Goal: Information Seeking & Learning: Understand process/instructions

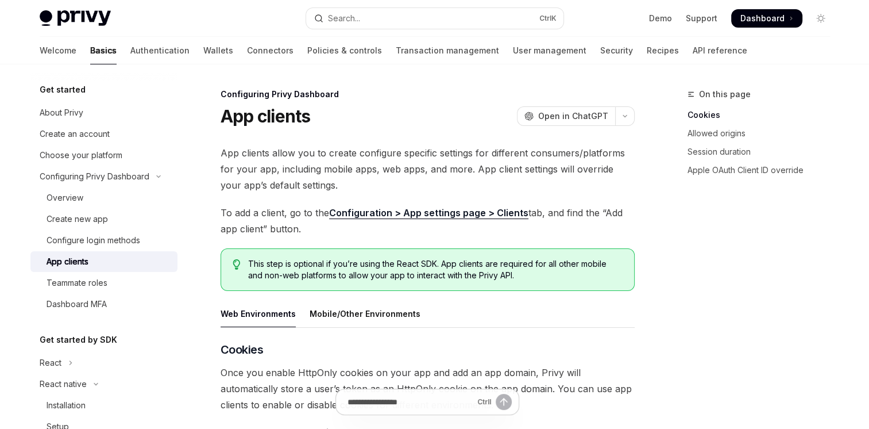
scroll to position [92, 0]
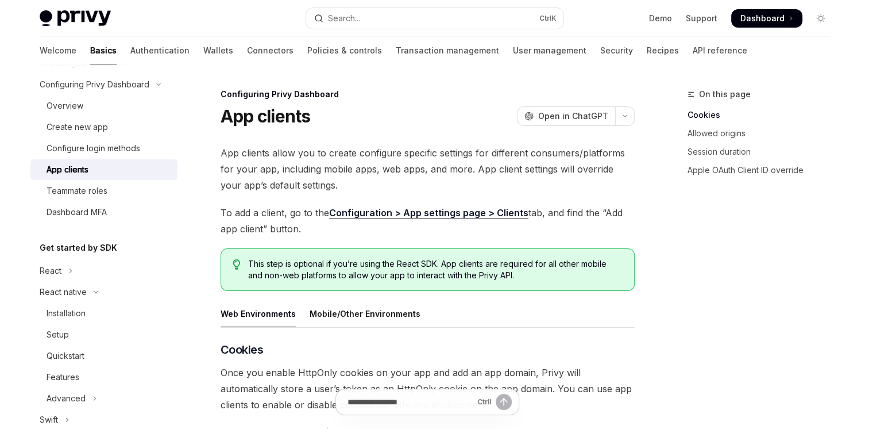
drag, startPoint x: 11, startPoint y: 5, endPoint x: 10, endPoint y: -3, distance: 7.6
click at [10, 0] on html "Skip to main content Privy Docs home page Search... Ctrl K Demo Support Dashboa…" at bounding box center [434, 214] width 869 height 429
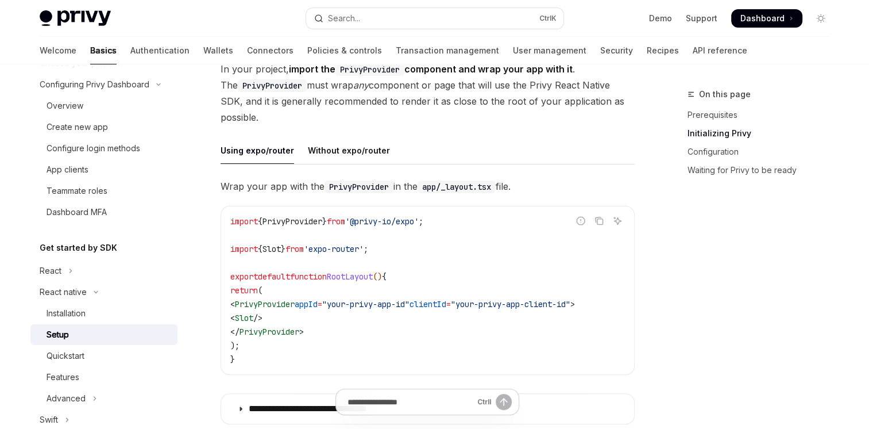
scroll to position [258, 0]
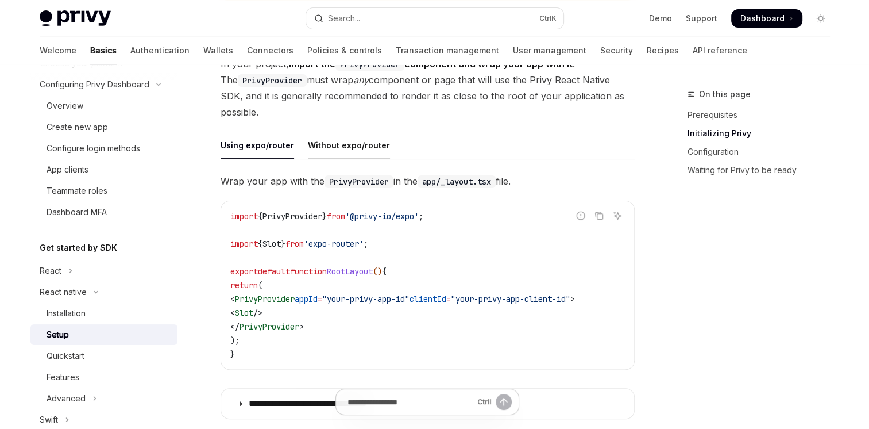
click at [318, 144] on div "Without expo/router" at bounding box center [349, 145] width 82 height 27
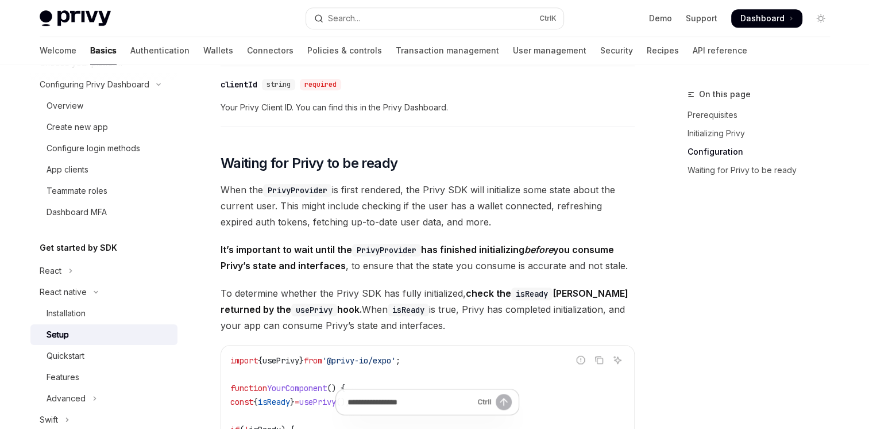
scroll to position [722, 0]
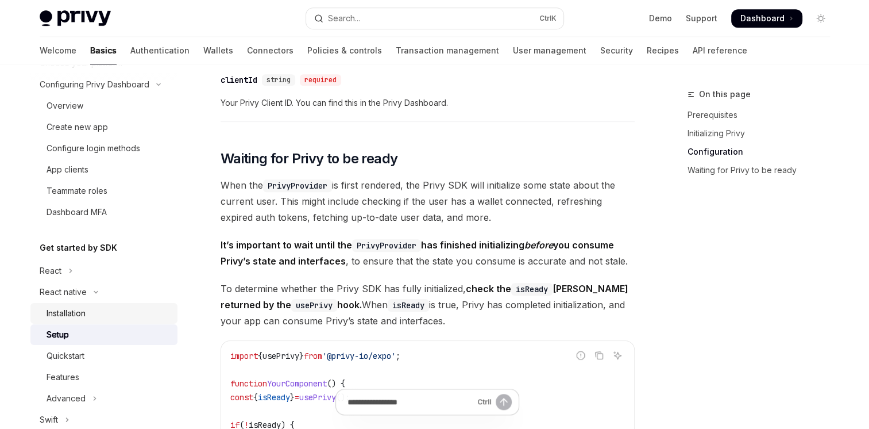
click at [137, 318] on div "Installation" at bounding box center [109, 313] width 124 height 14
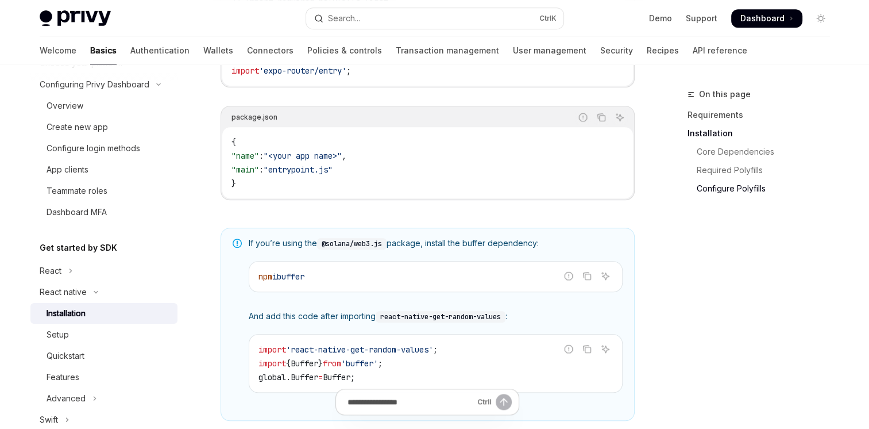
scroll to position [707, 0]
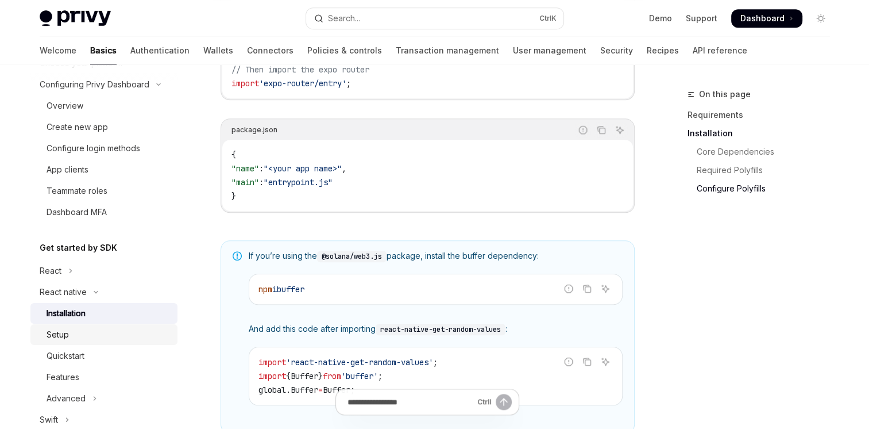
click at [69, 339] on div "Setup" at bounding box center [109, 335] width 124 height 14
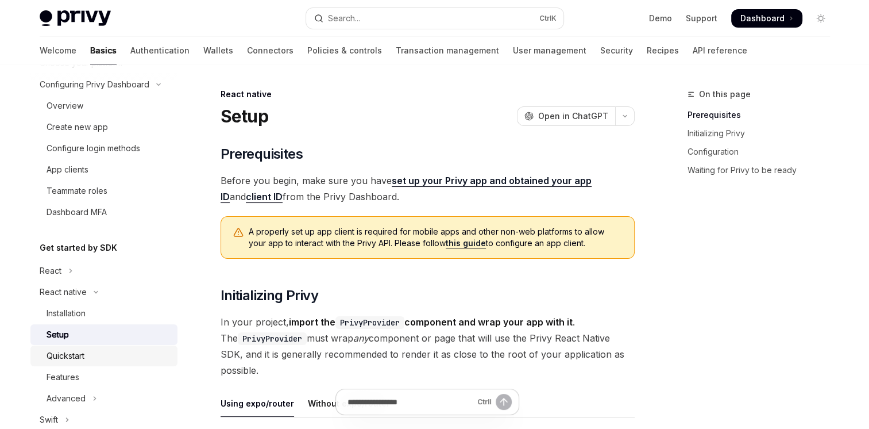
click at [80, 361] on div "Quickstart" at bounding box center [66, 356] width 38 height 14
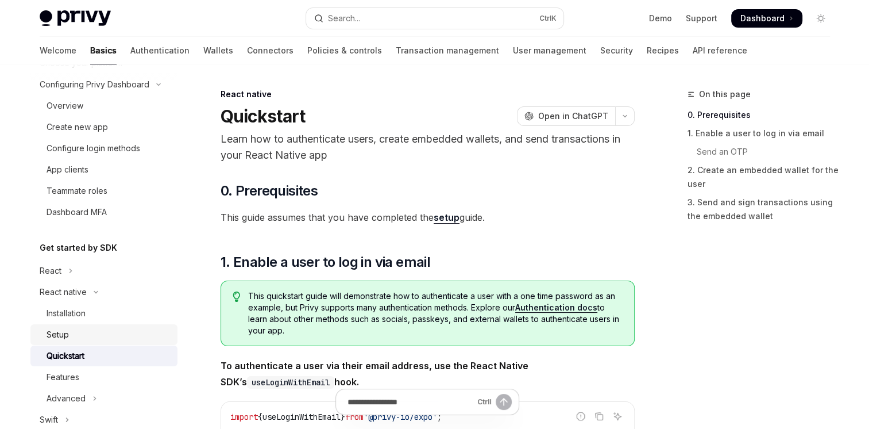
click at [88, 340] on div "Setup" at bounding box center [109, 335] width 124 height 14
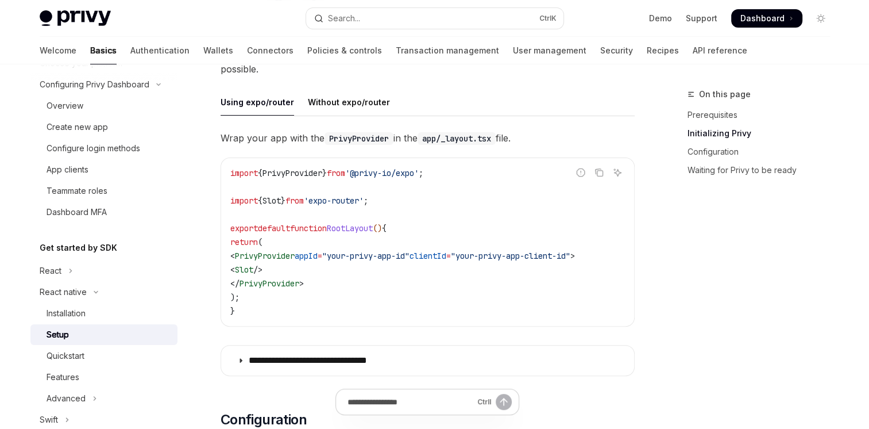
scroll to position [305, 0]
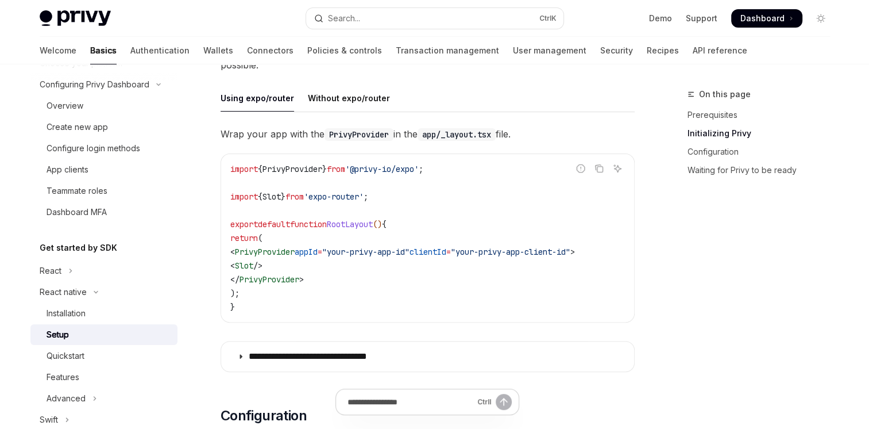
click at [308, 167] on span "PrivyProvider" at bounding box center [293, 169] width 60 height 10
drag, startPoint x: 308, startPoint y: 167, endPoint x: 290, endPoint y: 111, distance: 58.0
click at [290, 111] on div "**********" at bounding box center [428, 231] width 414 height 294
click at [334, 100] on div "Without expo/router" at bounding box center [349, 97] width 82 height 27
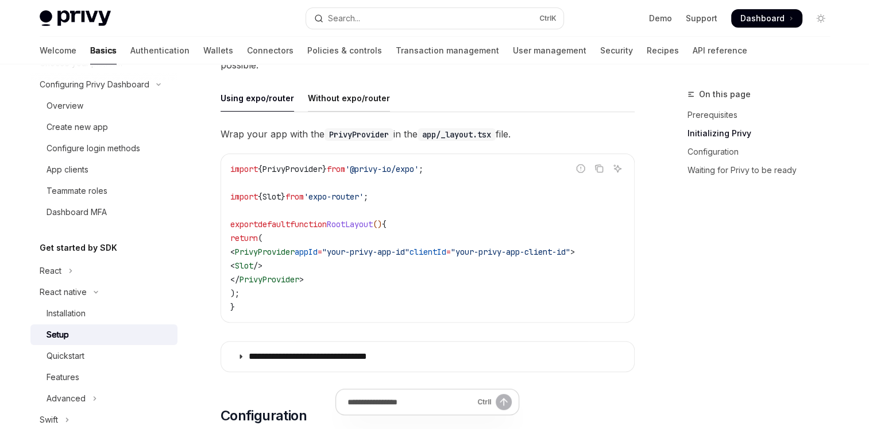
type textarea "*"
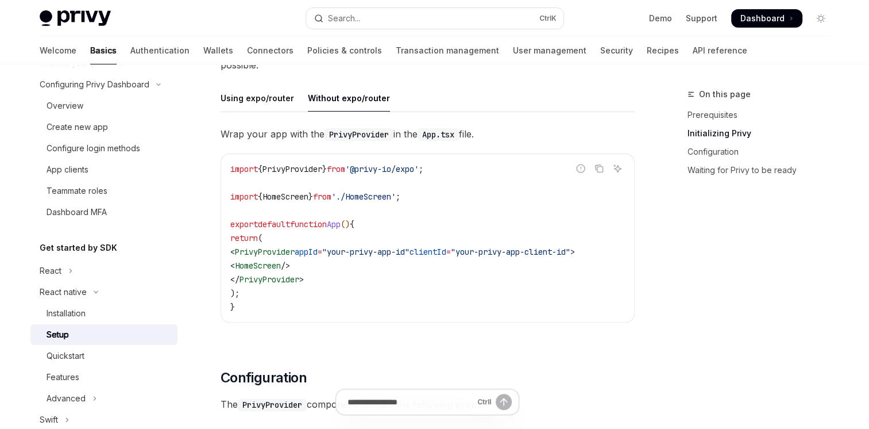
click at [288, 191] on span "HomeScreen" at bounding box center [286, 196] width 46 height 10
